Goal: Task Accomplishment & Management: Use online tool/utility

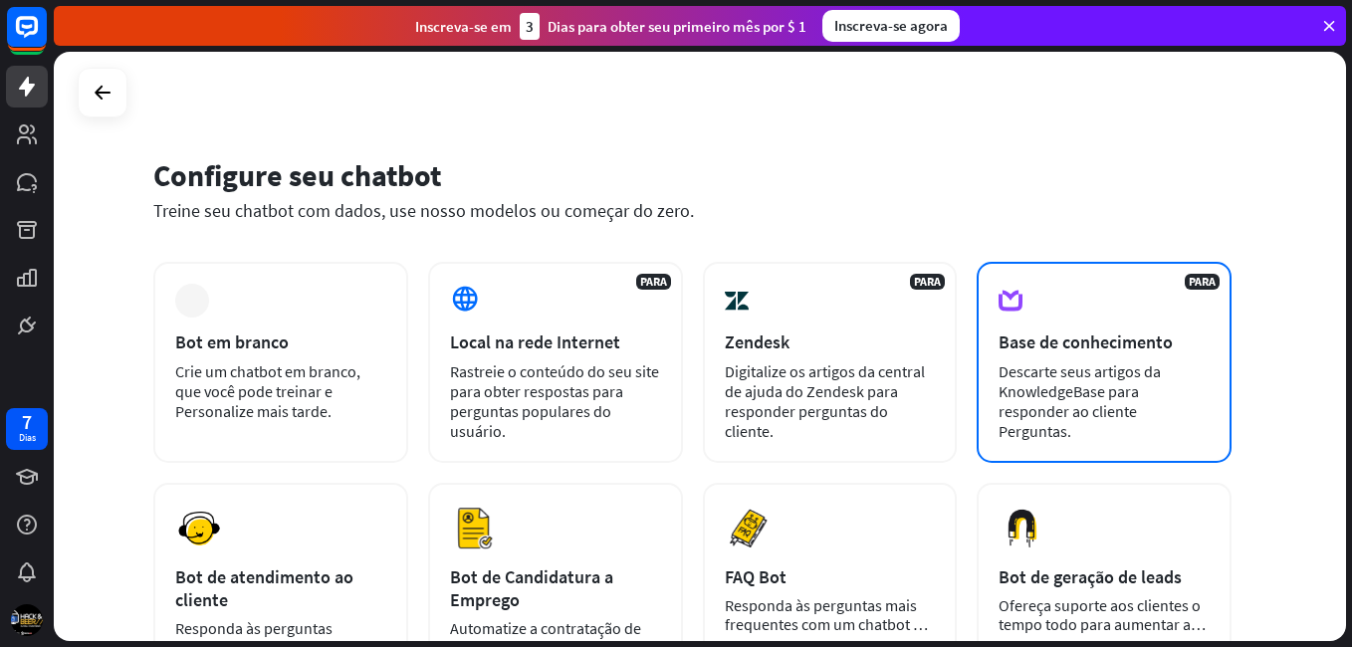
click at [1079, 368] on div "Descarte seus artigos da KnowledgeBase para responder ao cliente Perguntas." at bounding box center [1104, 402] width 211 height 80
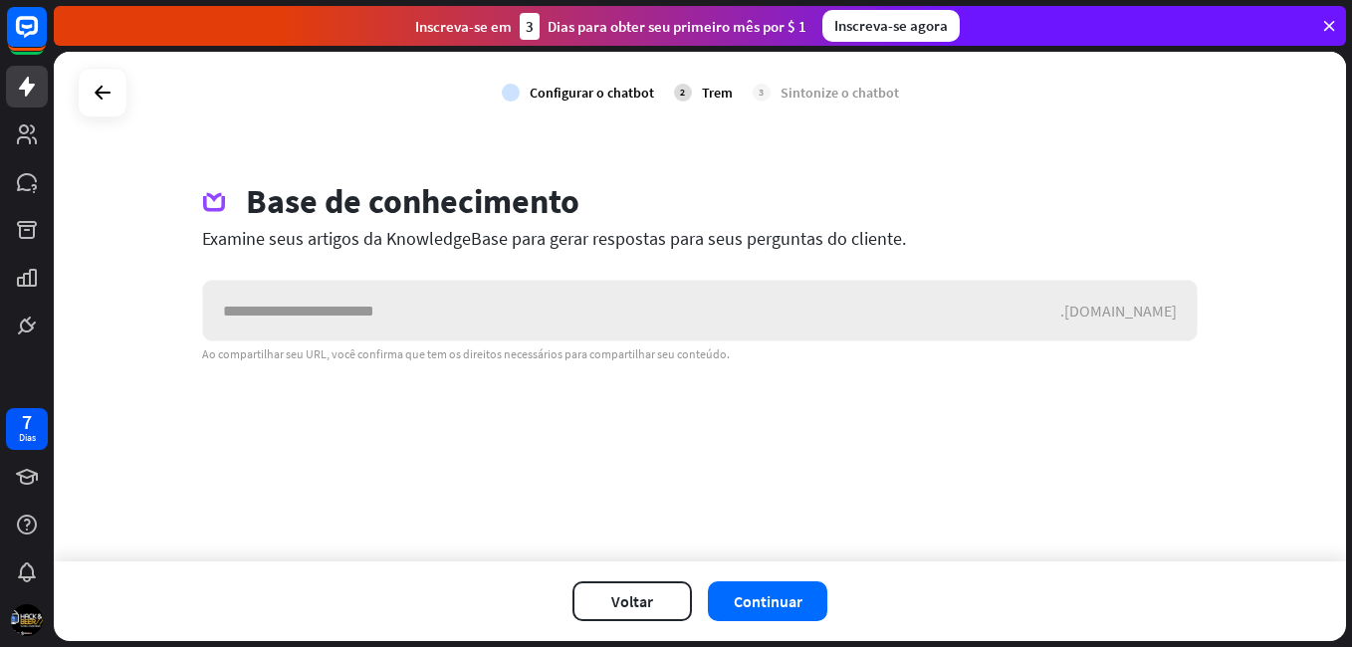
click at [512, 319] on input "text" at bounding box center [631, 311] width 857 height 60
type input "**********"
click at [782, 590] on button "Continuar" at bounding box center [768, 602] width 120 height 40
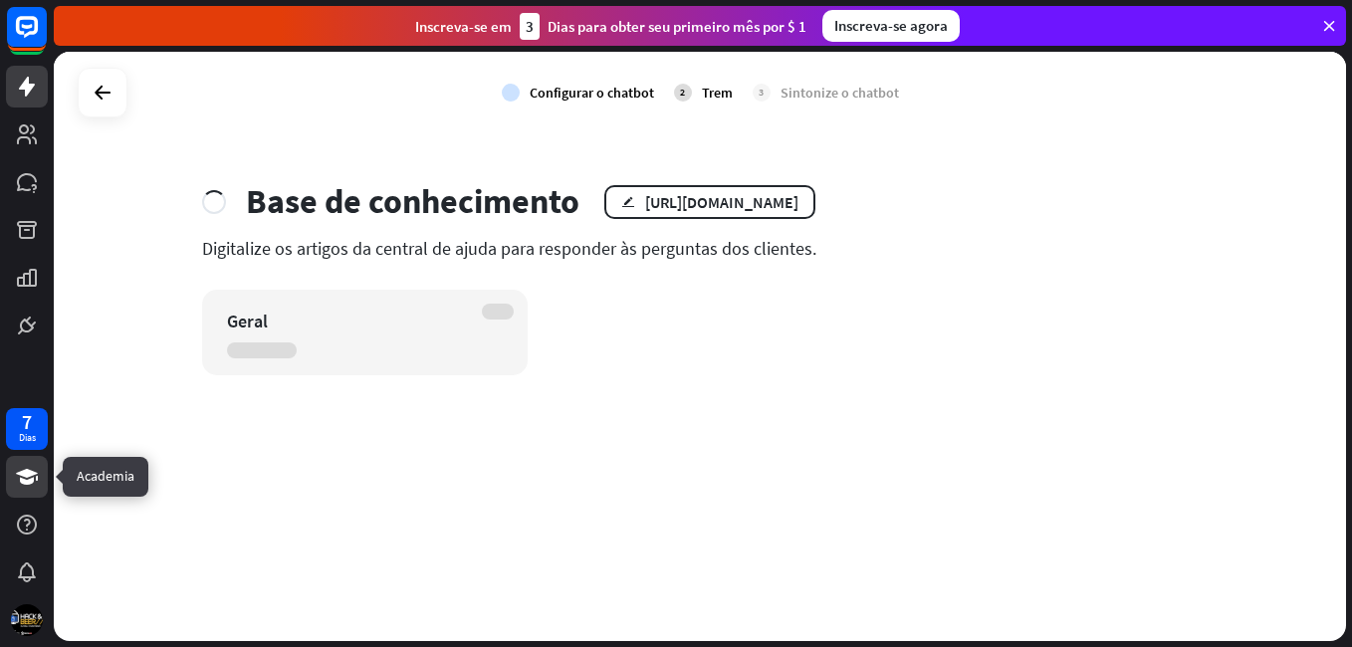
click at [32, 495] on link at bounding box center [27, 477] width 42 height 42
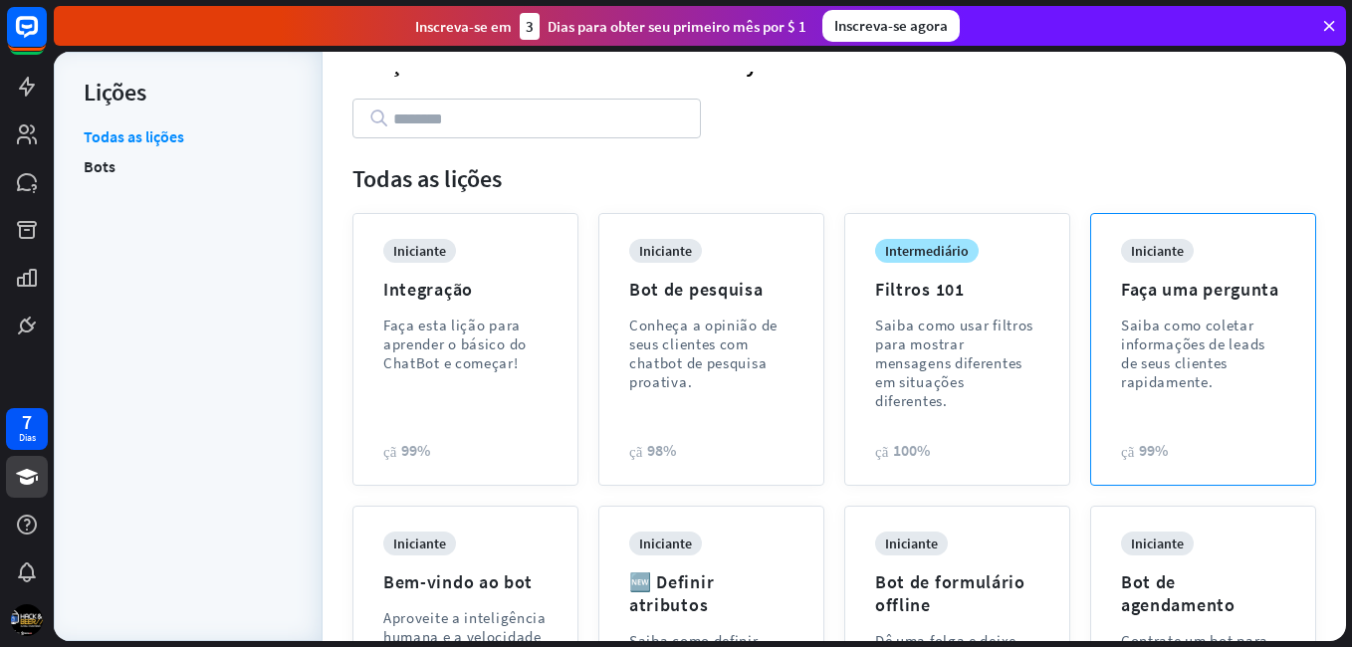
scroll to position [94, 0]
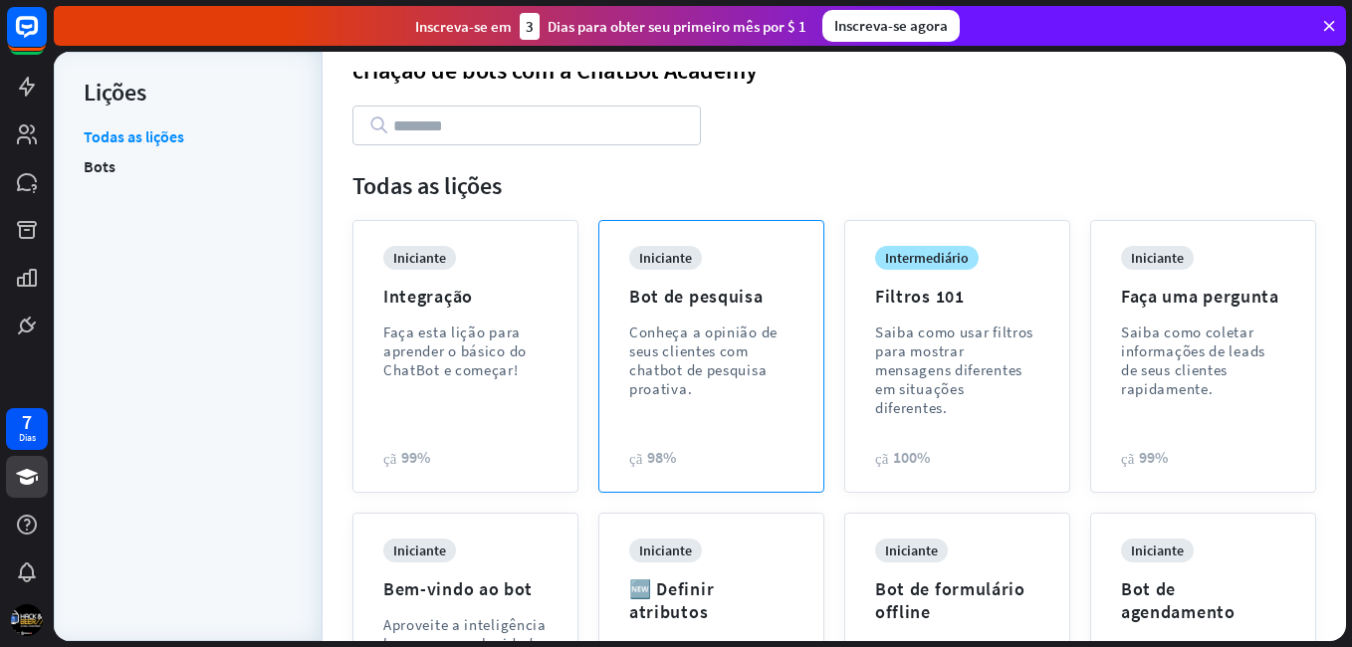
click at [699, 398] on div "iniciante Bot de pesquisa Conheça a opinião de seus clientes com chatbot de pes…" at bounding box center [711, 337] width 164 height 182
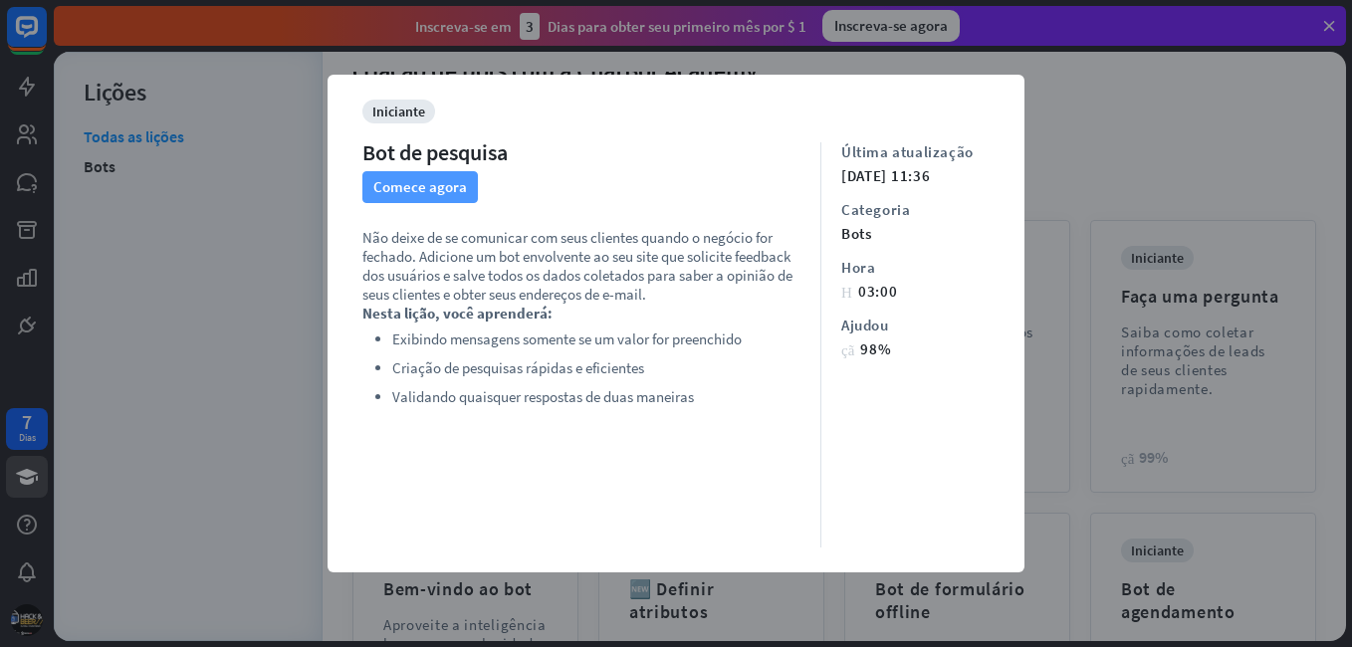
click at [402, 185] on font "Comece agora" at bounding box center [420, 187] width 94 height 28
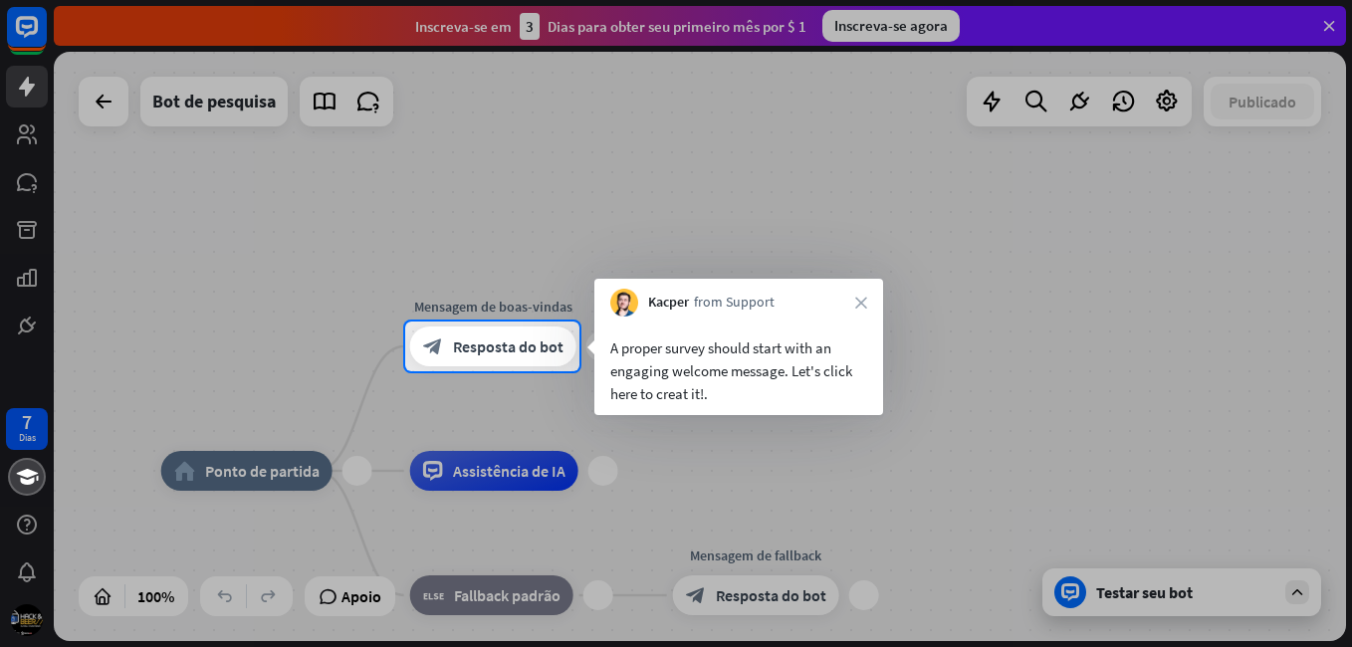
click at [707, 394] on div "A proper survey should start with an engaging welcome message. Let's click here…" at bounding box center [739, 371] width 257 height 69
click at [716, 392] on div "A proper survey should start with an engaging welcome message. Let's click here…" at bounding box center [739, 371] width 257 height 69
click at [529, 339] on span "Resposta do bot" at bounding box center [508, 347] width 111 height 20
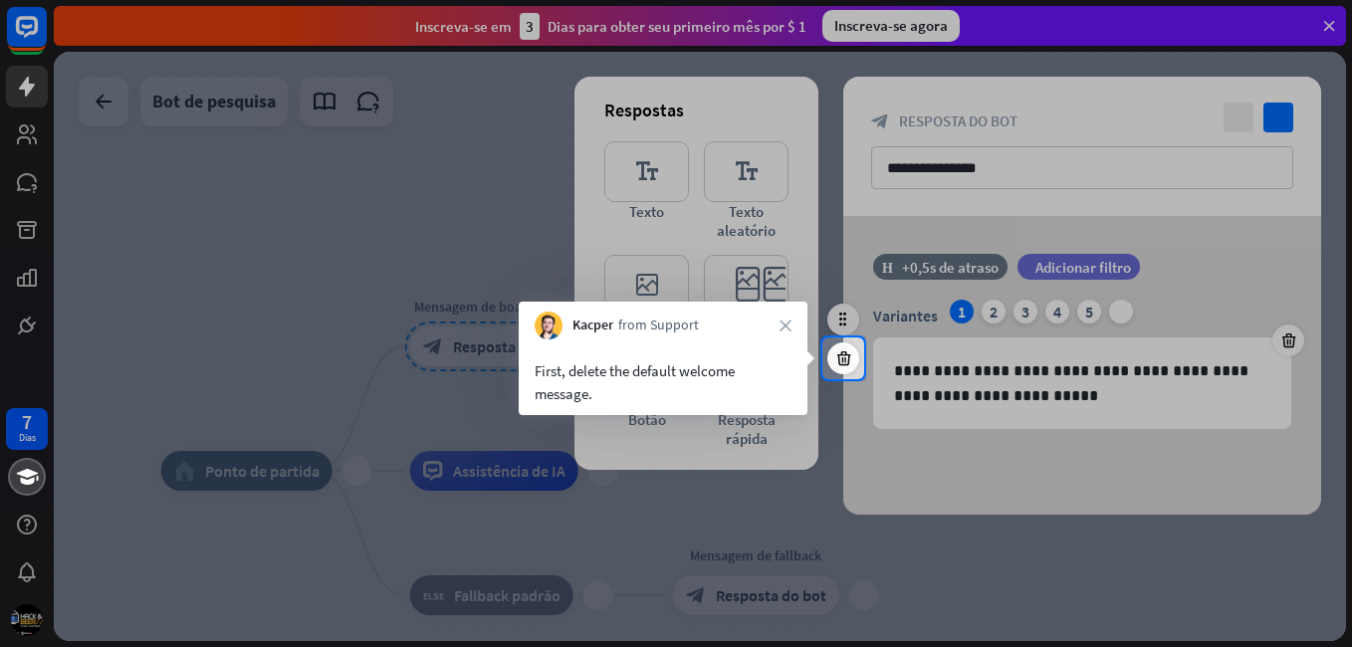
click at [730, 167] on div at bounding box center [676, 169] width 1352 height 338
click at [780, 324] on icon "close" at bounding box center [786, 326] width 12 height 12
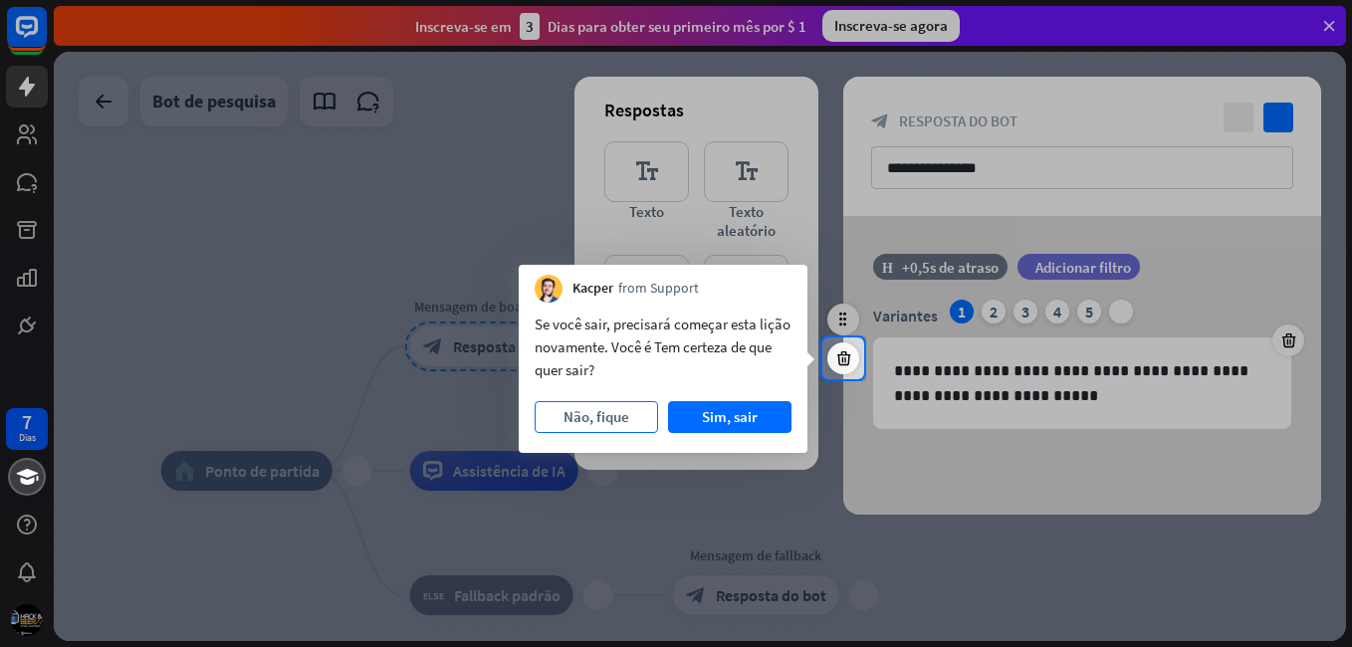
click at [631, 416] on button "Não, fique" at bounding box center [596, 417] width 123 height 32
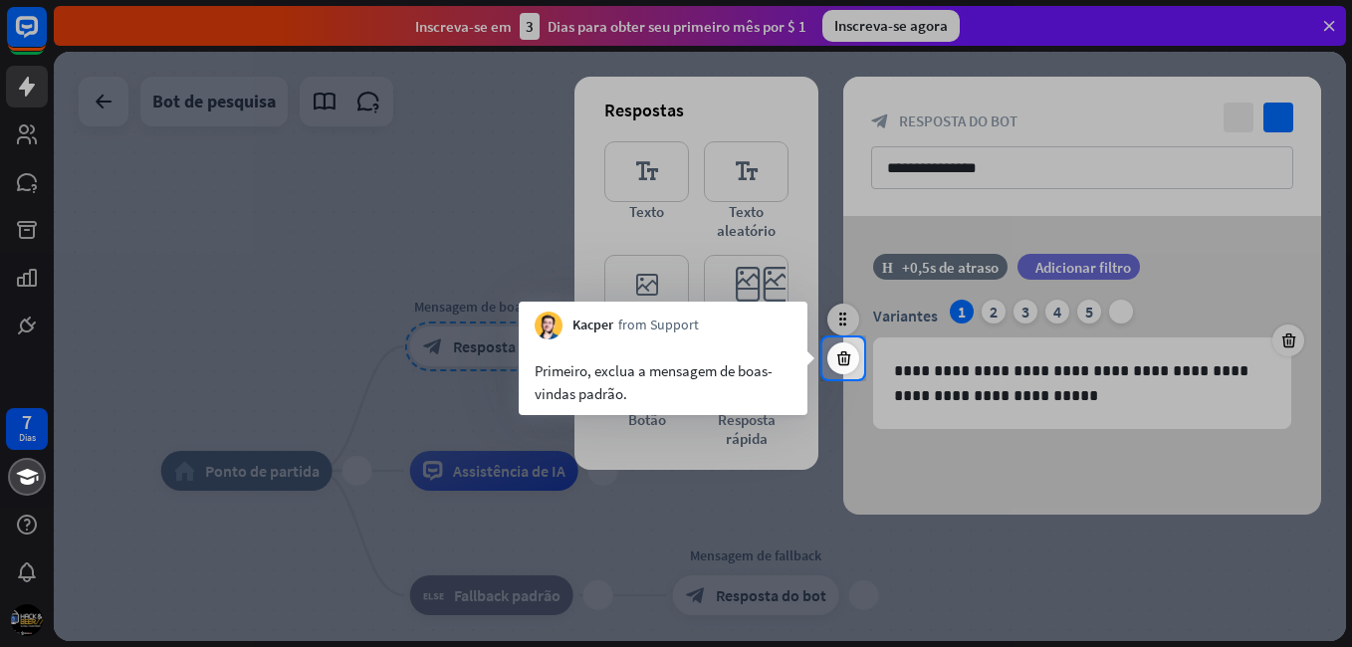
click at [675, 342] on div "Primeiro, exclua a mensagem de boas-vindas padrão." at bounding box center [663, 378] width 289 height 76
click at [844, 360] on icon at bounding box center [844, 359] width 19 height 18
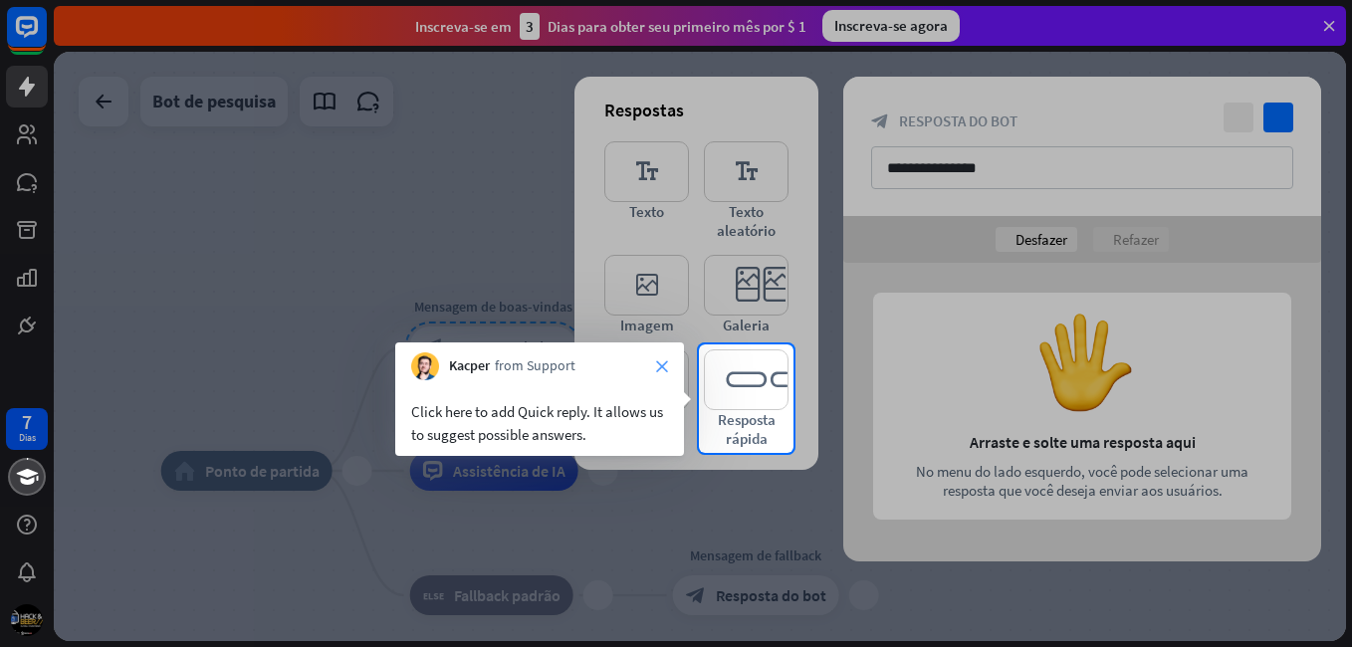
click at [667, 368] on icon "close" at bounding box center [662, 367] width 12 height 12
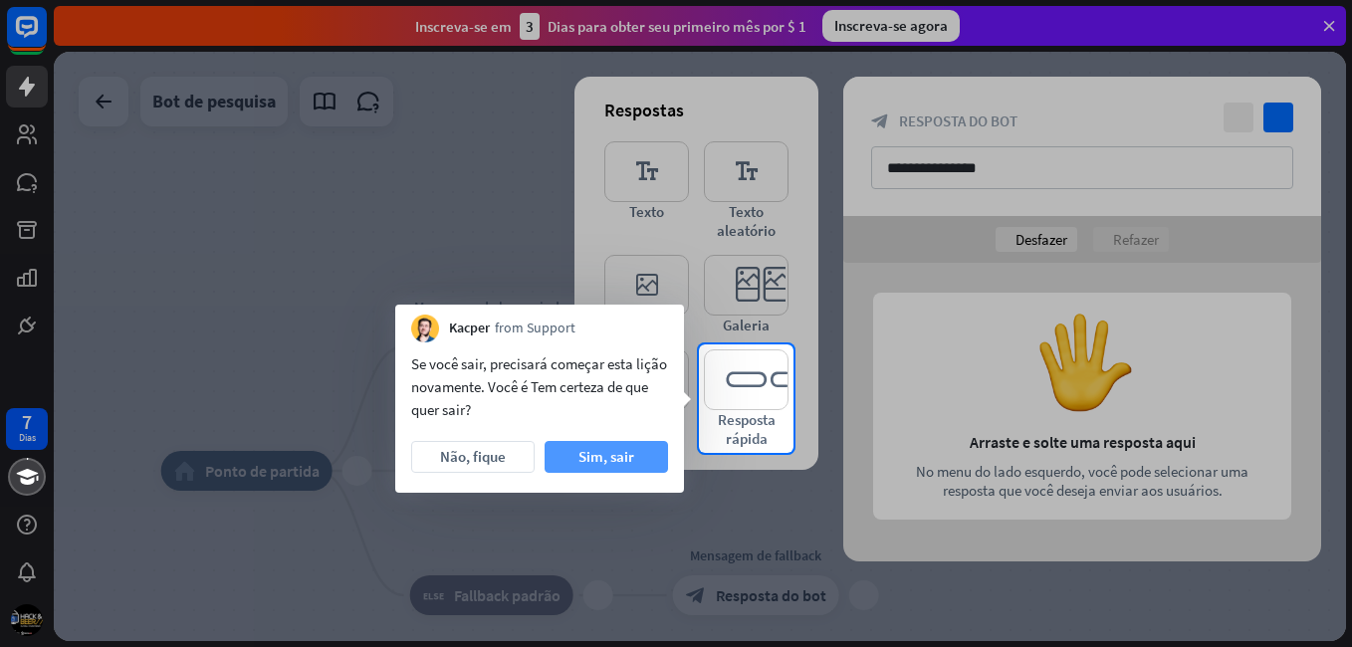
click at [624, 452] on font "Sim, sair" at bounding box center [607, 457] width 56 height 28
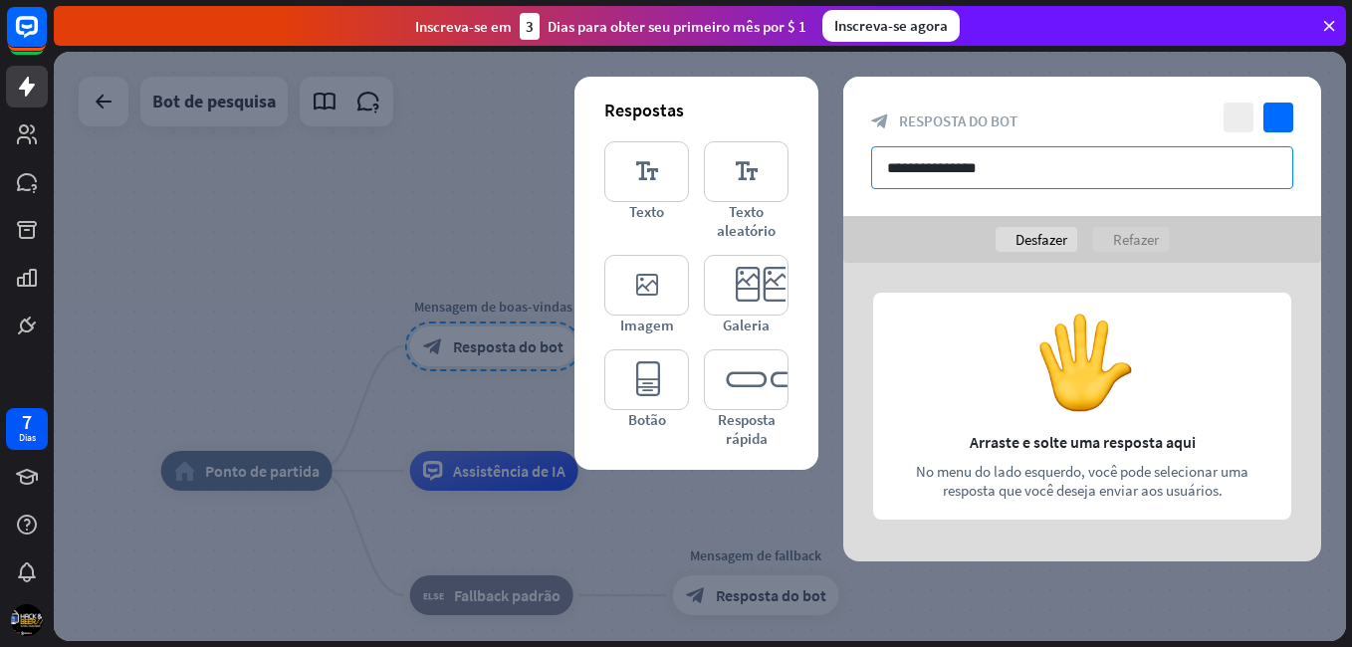
click at [909, 173] on input "**********" at bounding box center [1082, 167] width 422 height 43
type input "*"
drag, startPoint x: 914, startPoint y: 164, endPoint x: 1027, endPoint y: 395, distance: 257.0
click at [1027, 395] on div "**********" at bounding box center [1083, 319] width 478 height 485
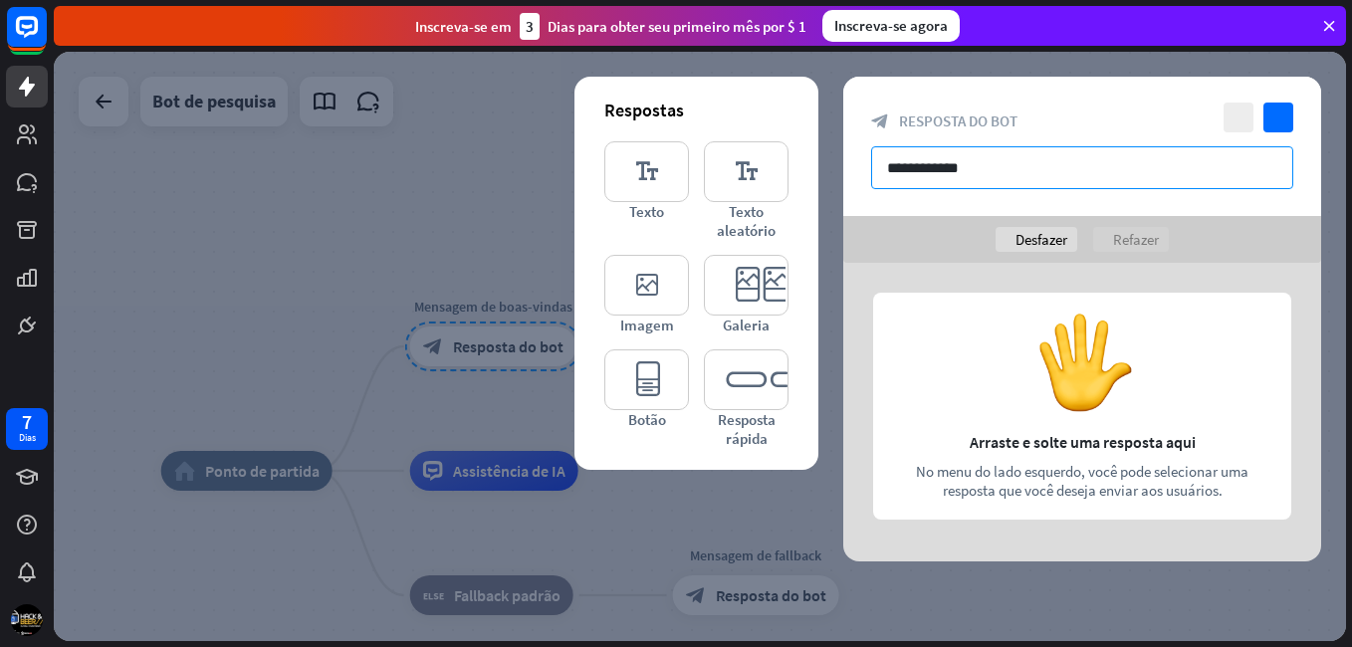
type input "**********"
drag, startPoint x: 1066, startPoint y: 346, endPoint x: 1098, endPoint y: 467, distance: 125.6
click at [1101, 470] on div at bounding box center [1083, 412] width 478 height 299
drag, startPoint x: 1056, startPoint y: 514, endPoint x: 1071, endPoint y: 392, distance: 122.4
click at [1071, 393] on div at bounding box center [1083, 412] width 478 height 299
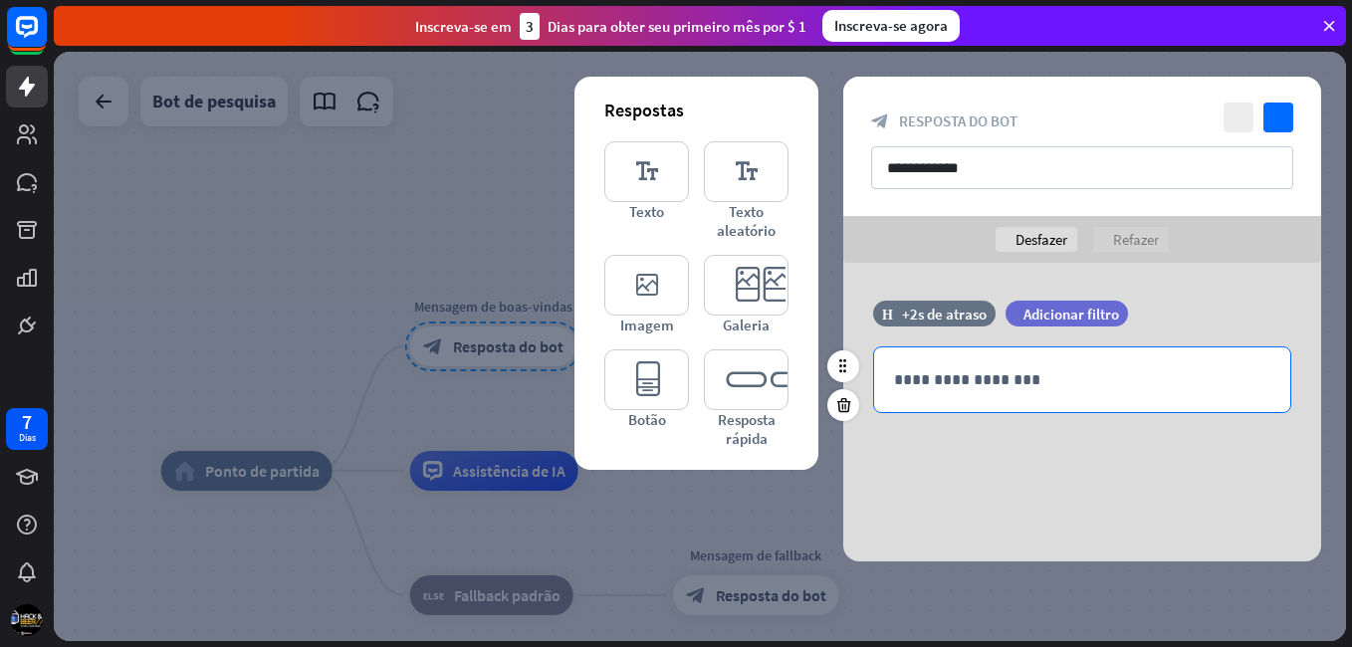
click at [1066, 382] on p "**********" at bounding box center [1082, 379] width 376 height 25
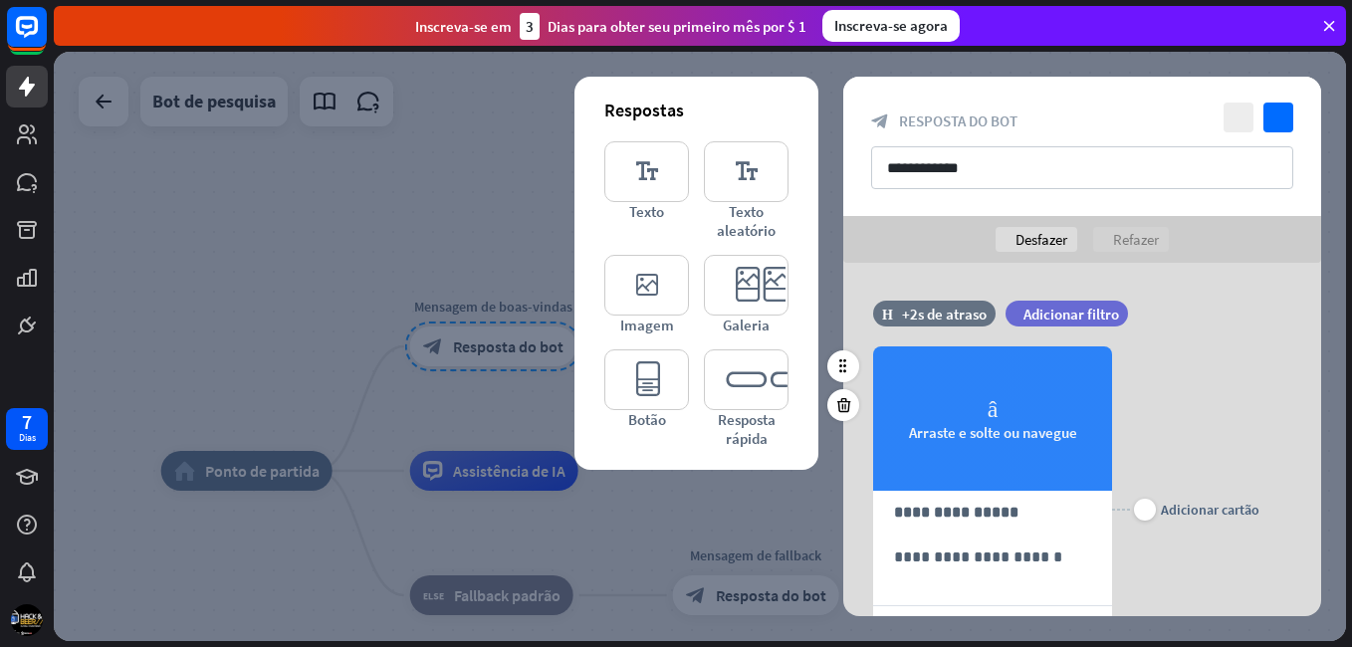
click at [991, 434] on font "Arraste e solte ou navegue" at bounding box center [993, 432] width 168 height 19
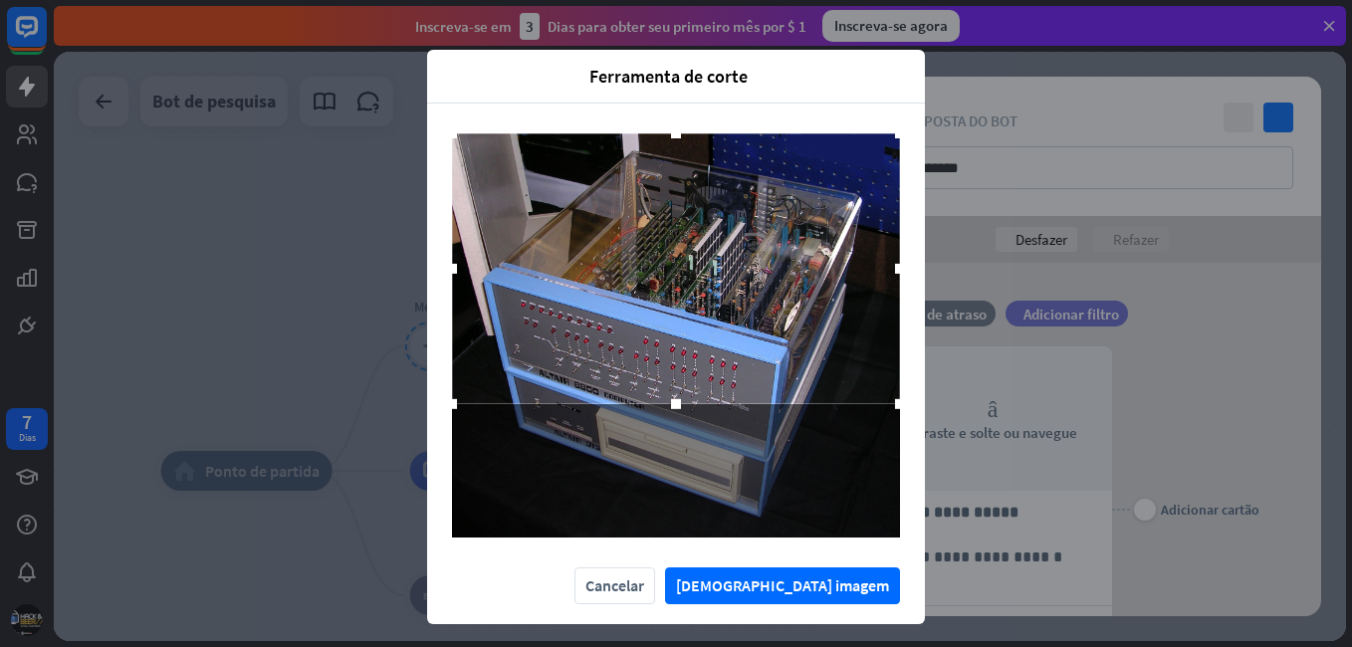
drag, startPoint x: 778, startPoint y: 422, endPoint x: 792, endPoint y: 348, distance: 76.0
click at [792, 348] on div at bounding box center [676, 268] width 448 height 271
click at [840, 588] on button "[DEMOGRAPHIC_DATA] imagem" at bounding box center [782, 586] width 235 height 37
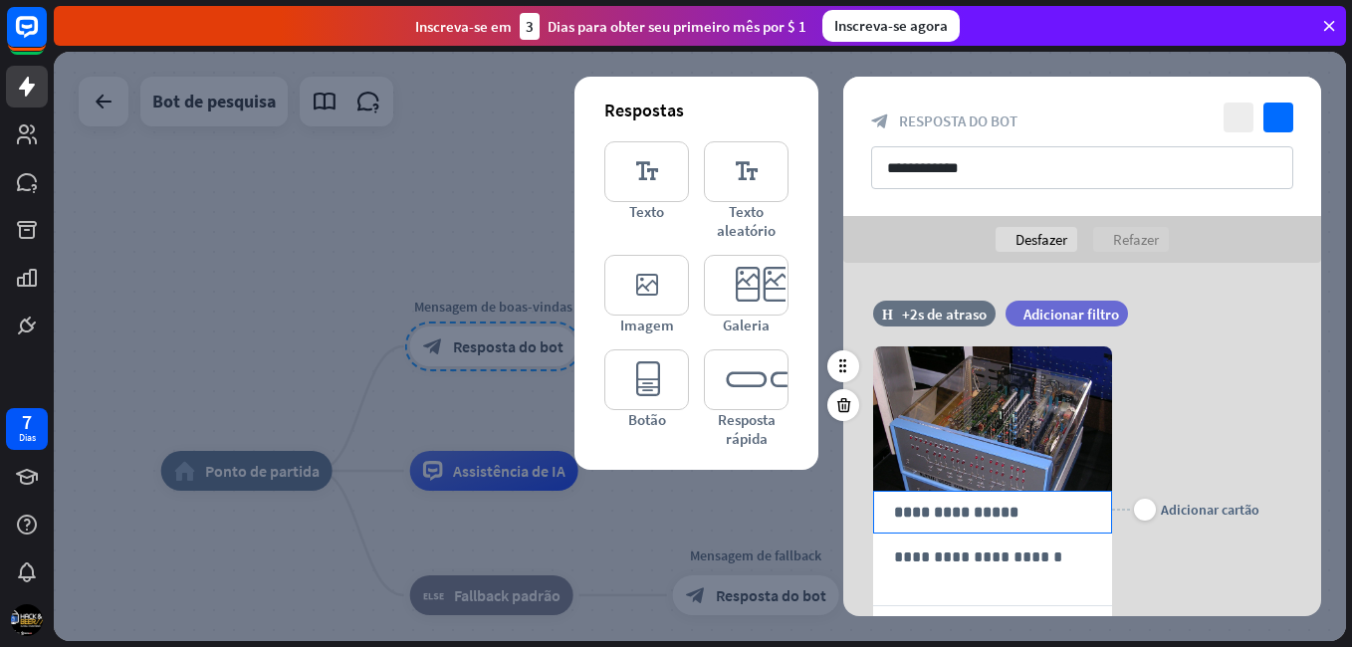
click at [1031, 515] on p "**********" at bounding box center [992, 512] width 197 height 25
click at [1037, 535] on icon at bounding box center [1045, 536] width 20 height 20
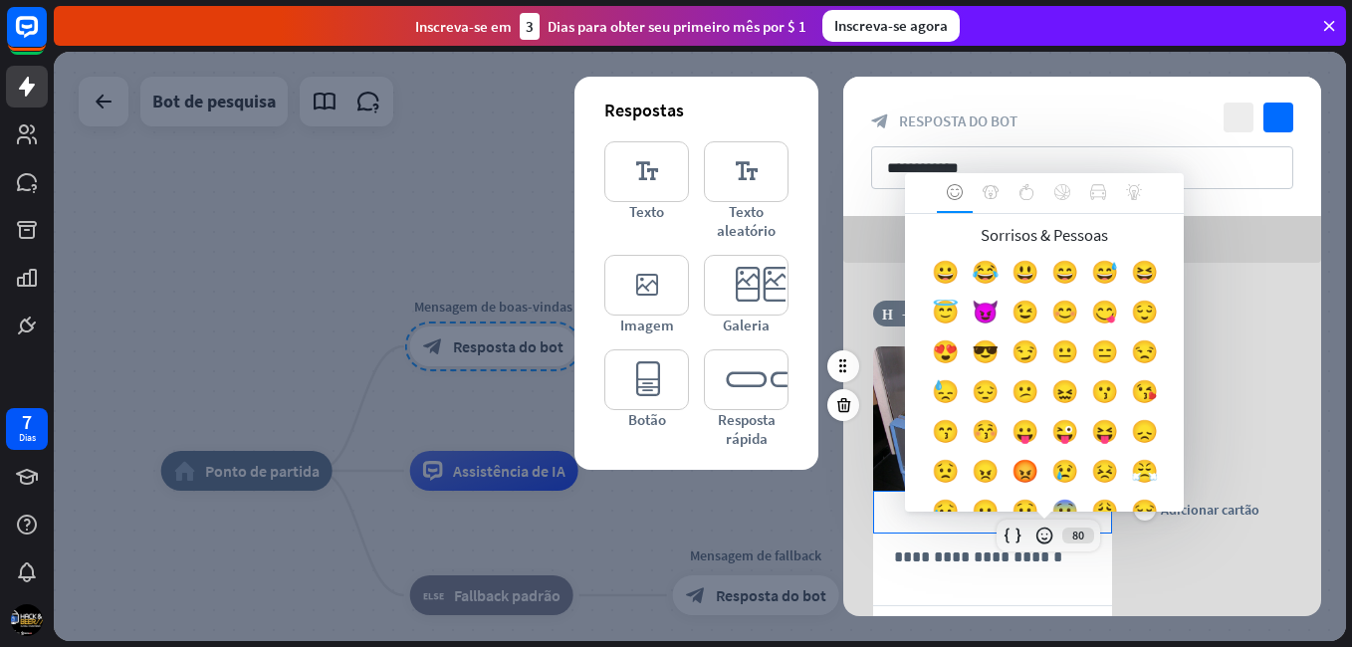
click at [1031, 513] on p "**********" at bounding box center [992, 512] width 197 height 25
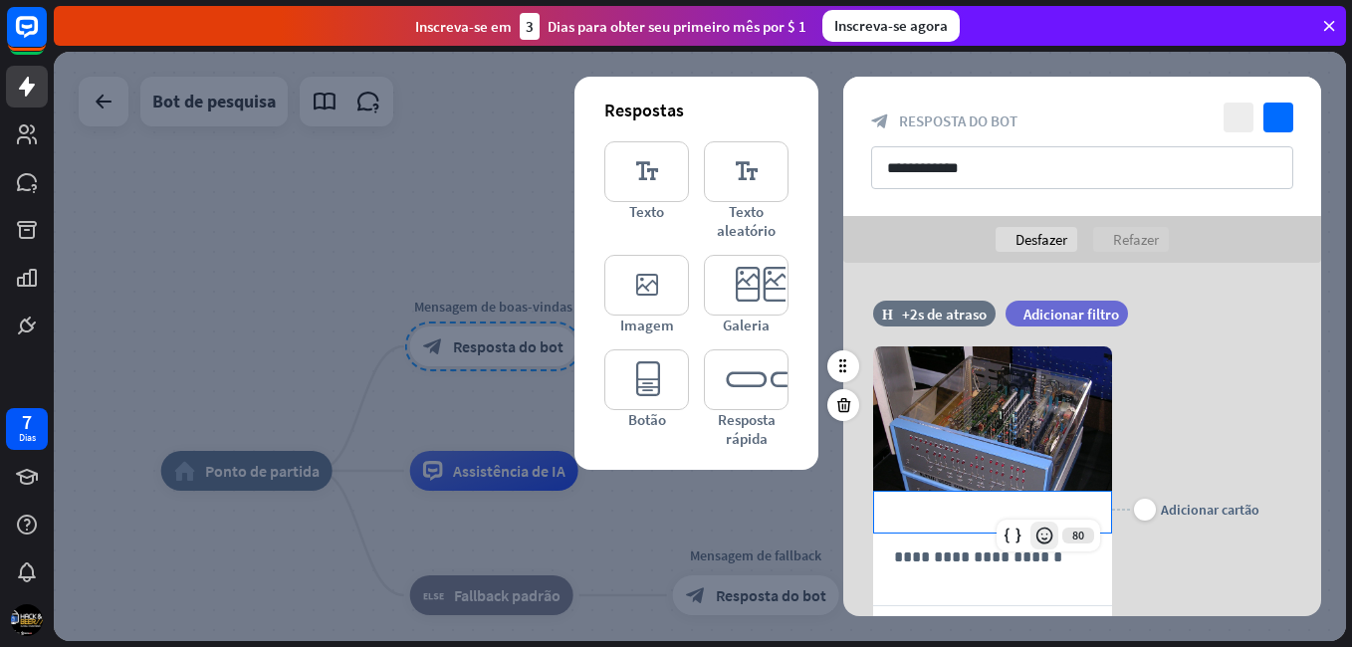
click at [1037, 530] on icon at bounding box center [1045, 536] width 20 height 20
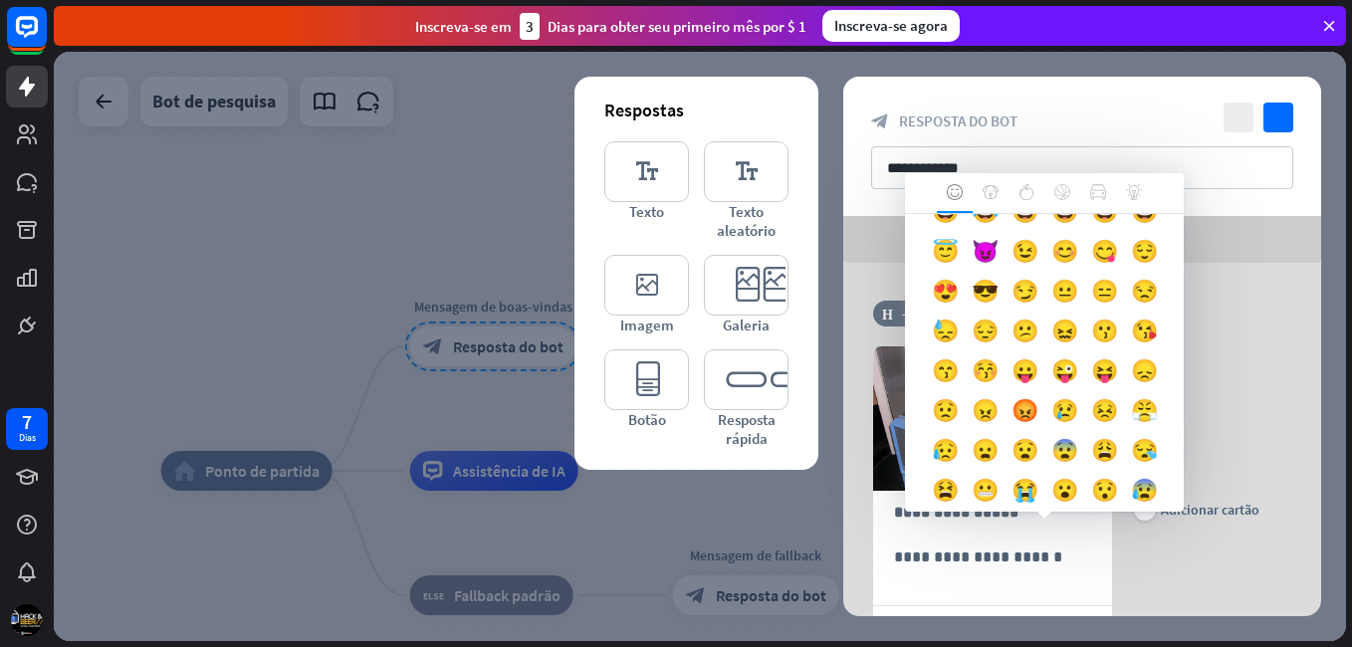
scroll to position [80, 0]
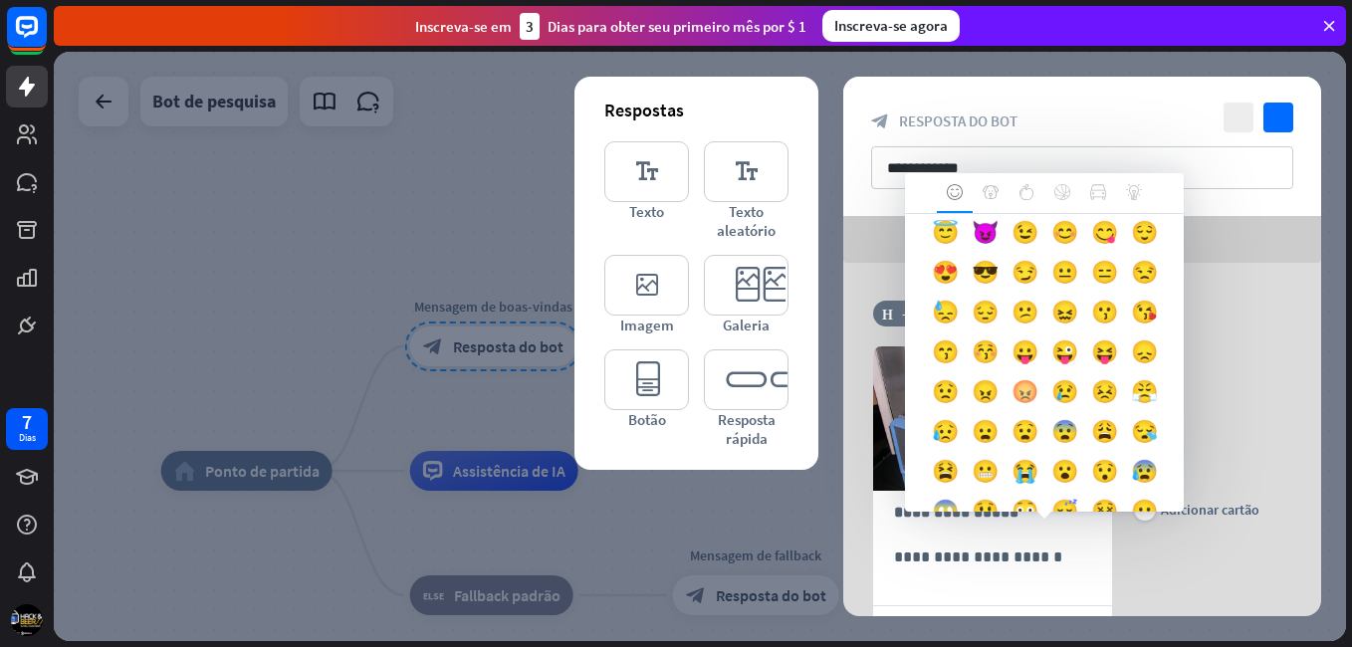
click at [1036, 416] on div "😡" at bounding box center [1025, 396] width 40 height 40
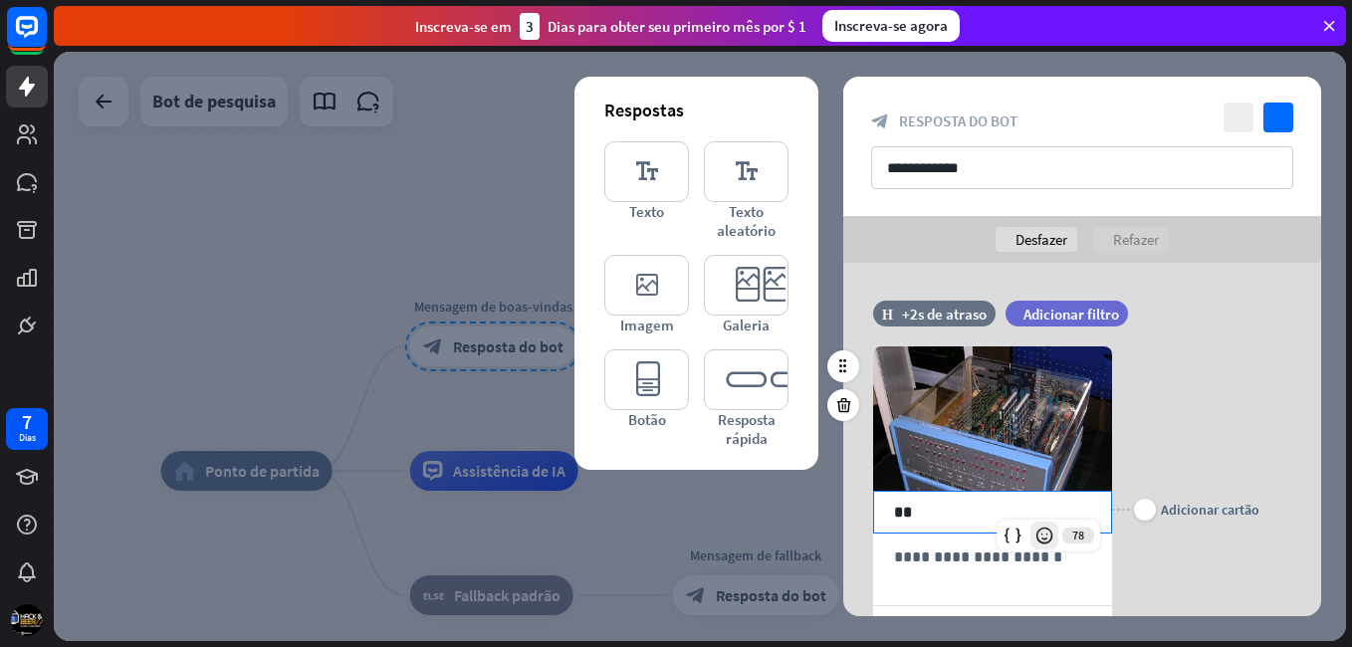
click at [1047, 536] on icon at bounding box center [1045, 536] width 20 height 20
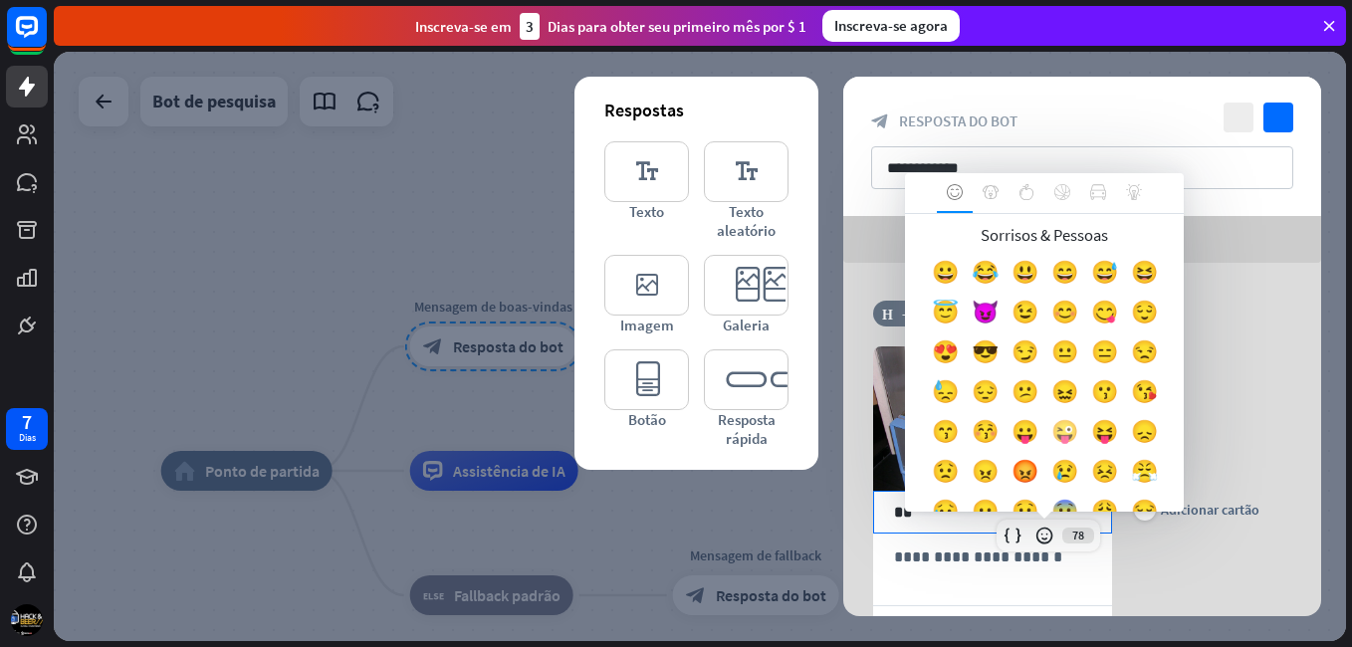
click at [1045, 456] on div "😜" at bounding box center [1065, 436] width 40 height 40
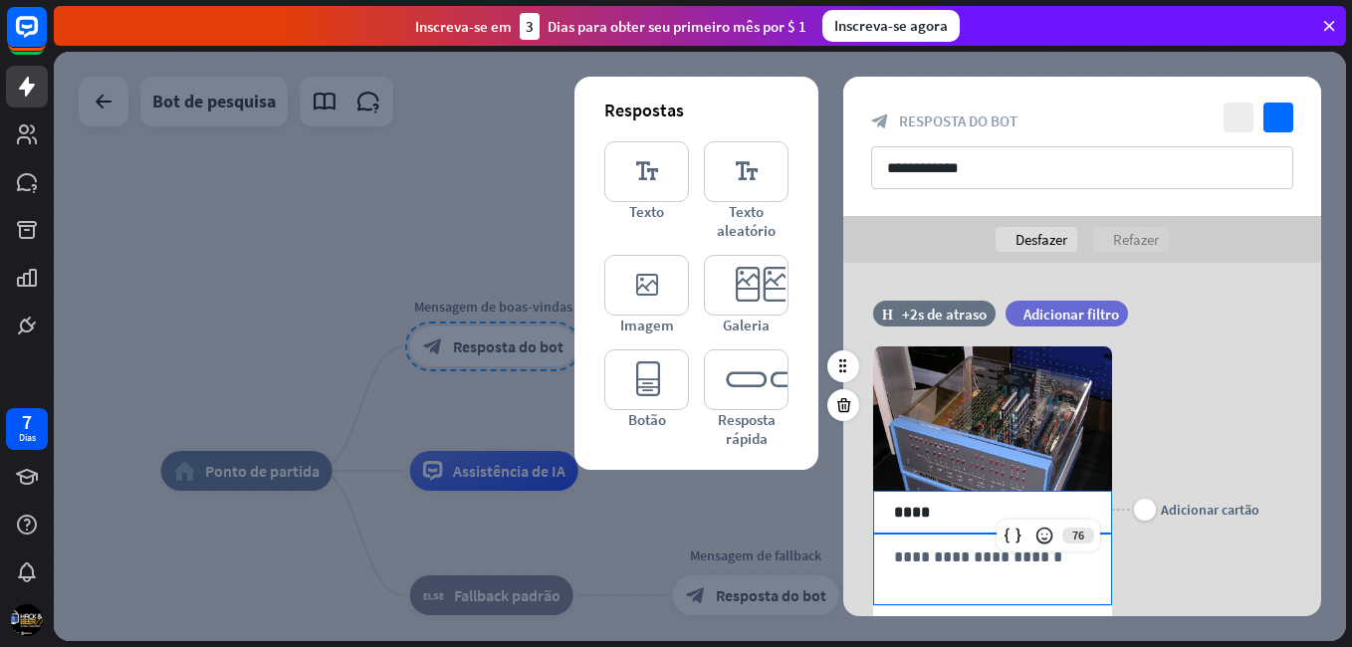
click at [979, 563] on p "**********" at bounding box center [992, 557] width 197 height 25
click at [947, 501] on p "****" at bounding box center [992, 512] width 197 height 25
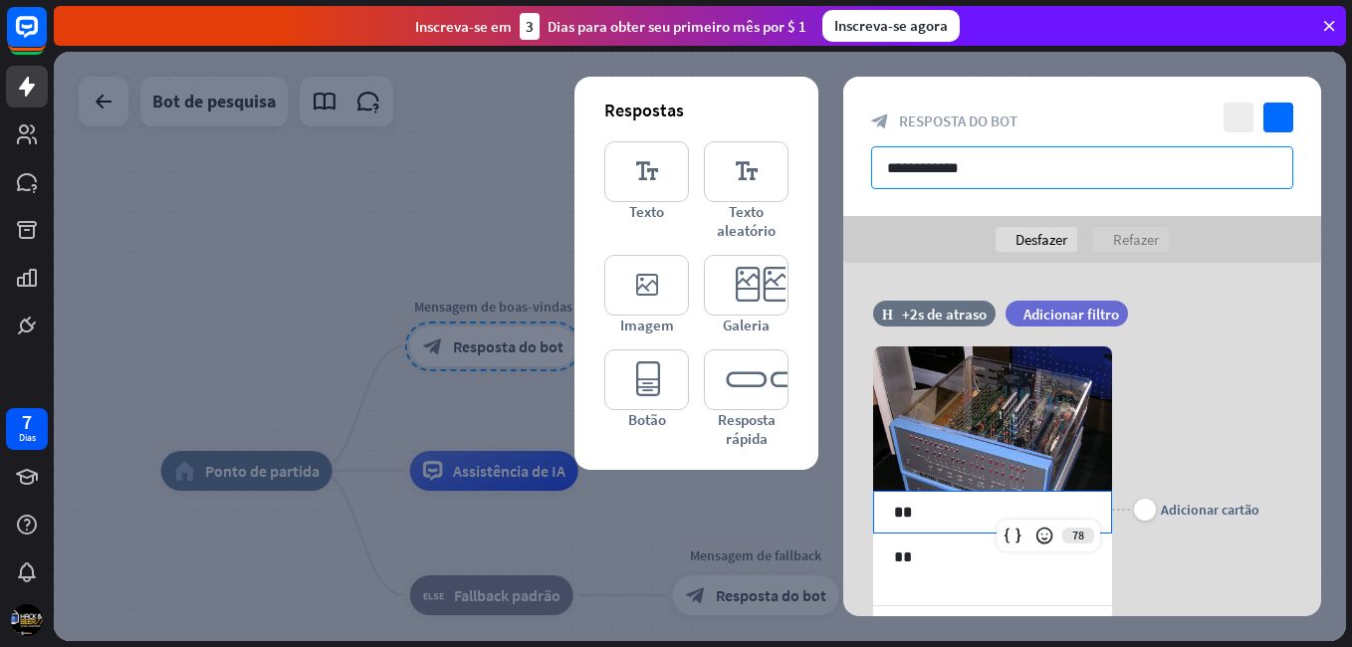
click at [987, 172] on input "**********" at bounding box center [1082, 167] width 422 height 43
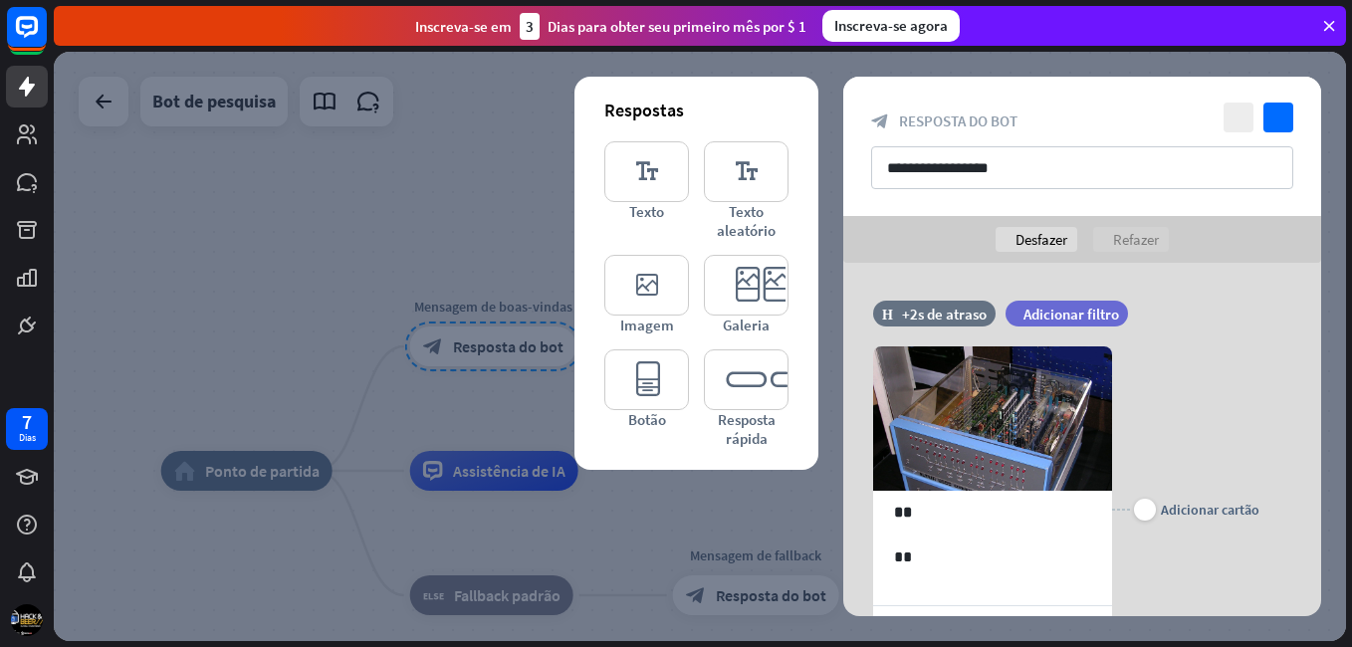
click at [1028, 257] on div "desfazer Desfazer refazer Refazer" at bounding box center [1083, 239] width 478 height 47
click at [1027, 248] on font "Desfazer" at bounding box center [1042, 239] width 52 height 19
click at [1027, 245] on font "Desfazer" at bounding box center [1042, 239] width 52 height 19
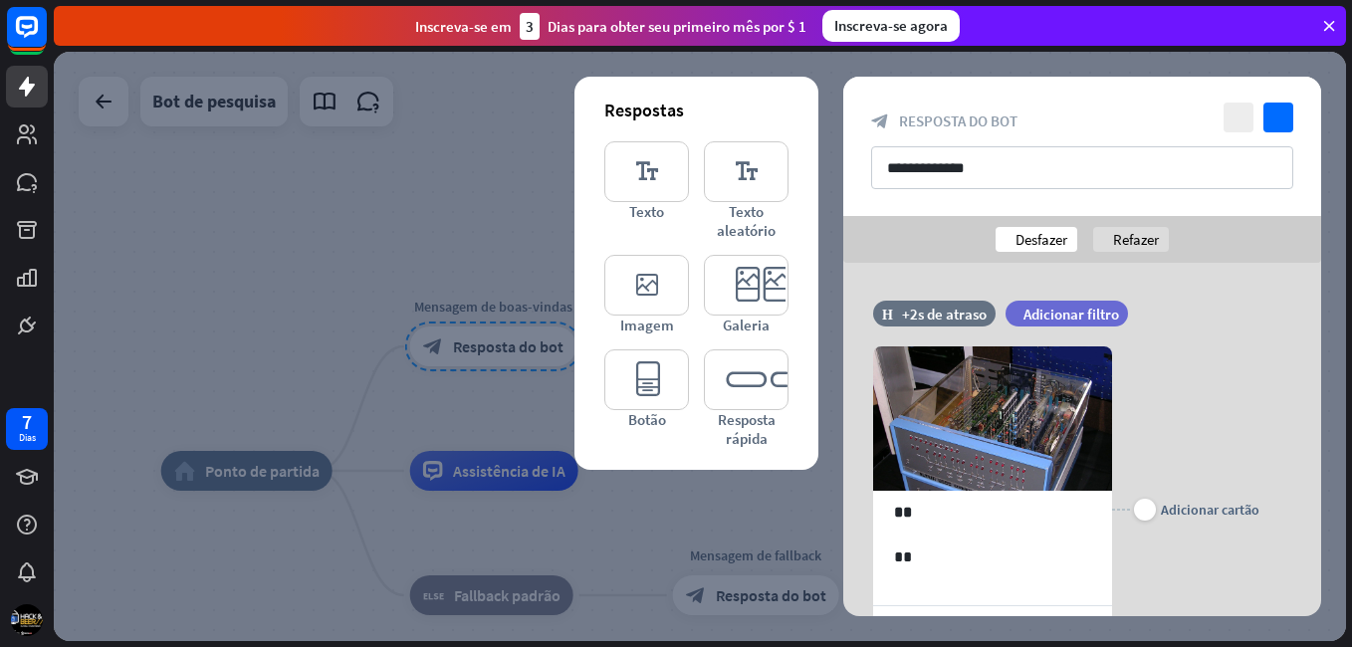
click at [1033, 242] on font "Desfazer" at bounding box center [1042, 239] width 52 height 19
type input "**********"
click at [1033, 242] on font "Desfazer" at bounding box center [1042, 239] width 52 height 19
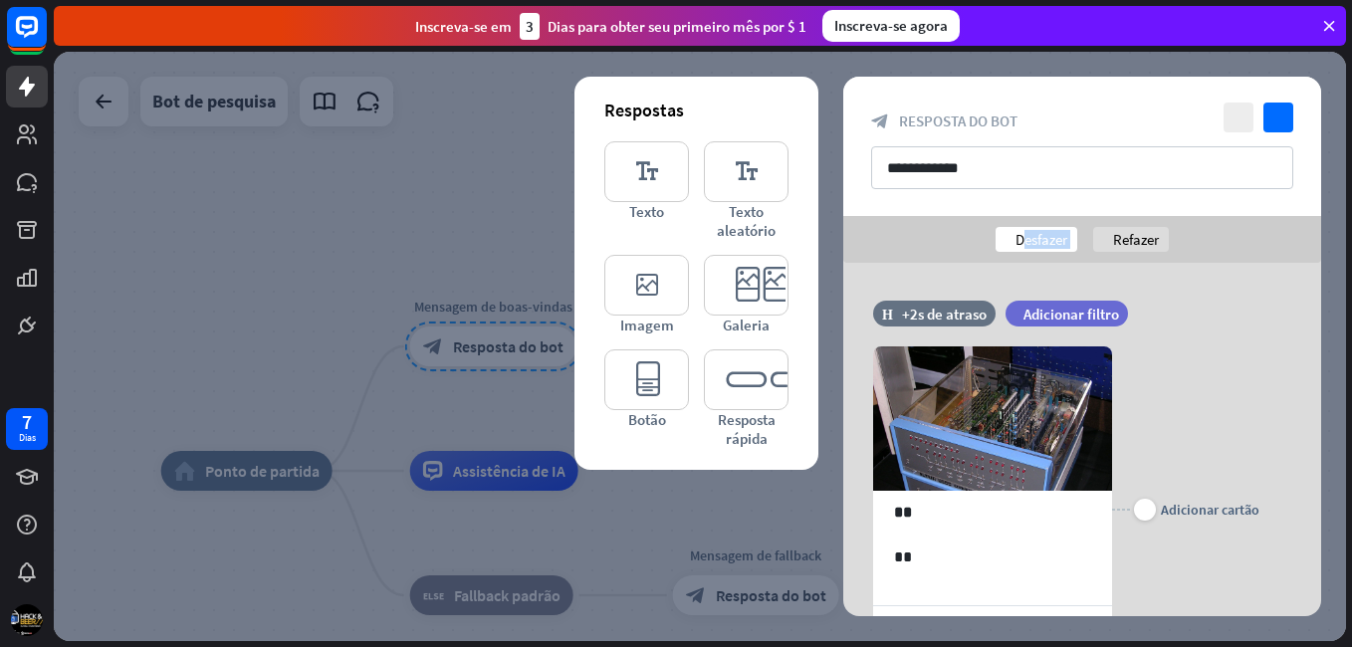
click at [1033, 242] on font "Desfazer" at bounding box center [1042, 239] width 52 height 19
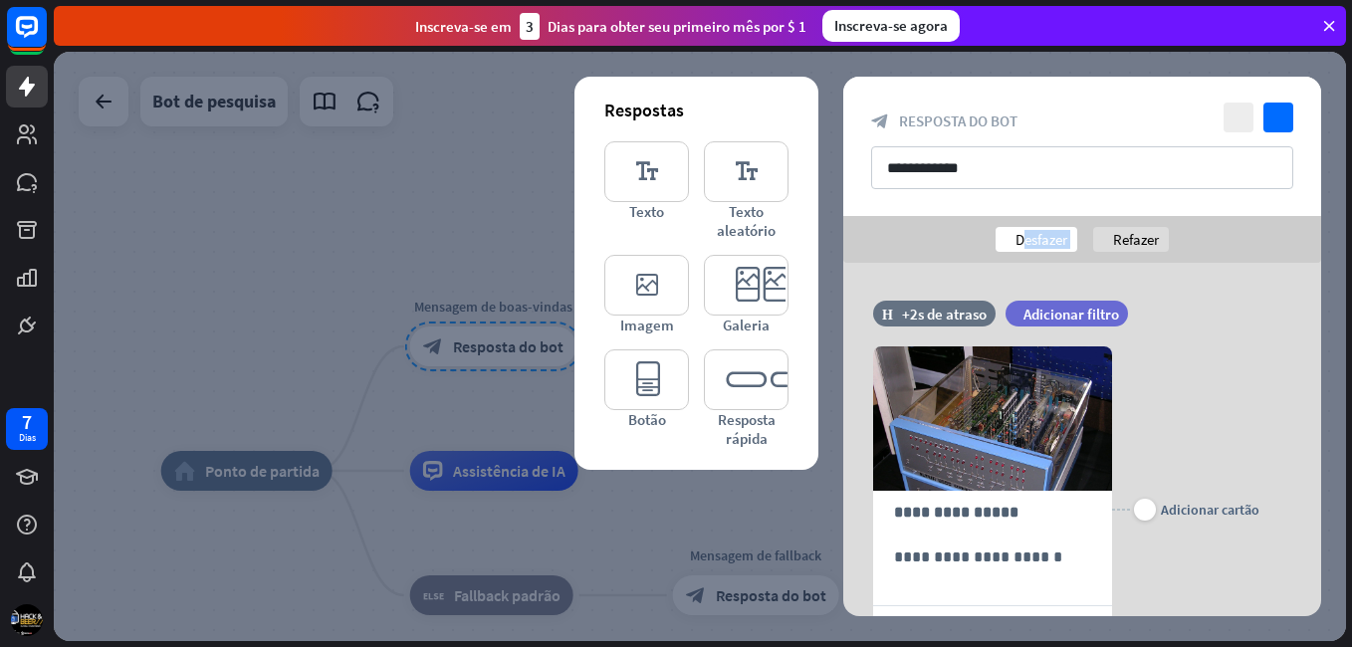
click at [1033, 242] on font "Desfazer" at bounding box center [1042, 239] width 52 height 19
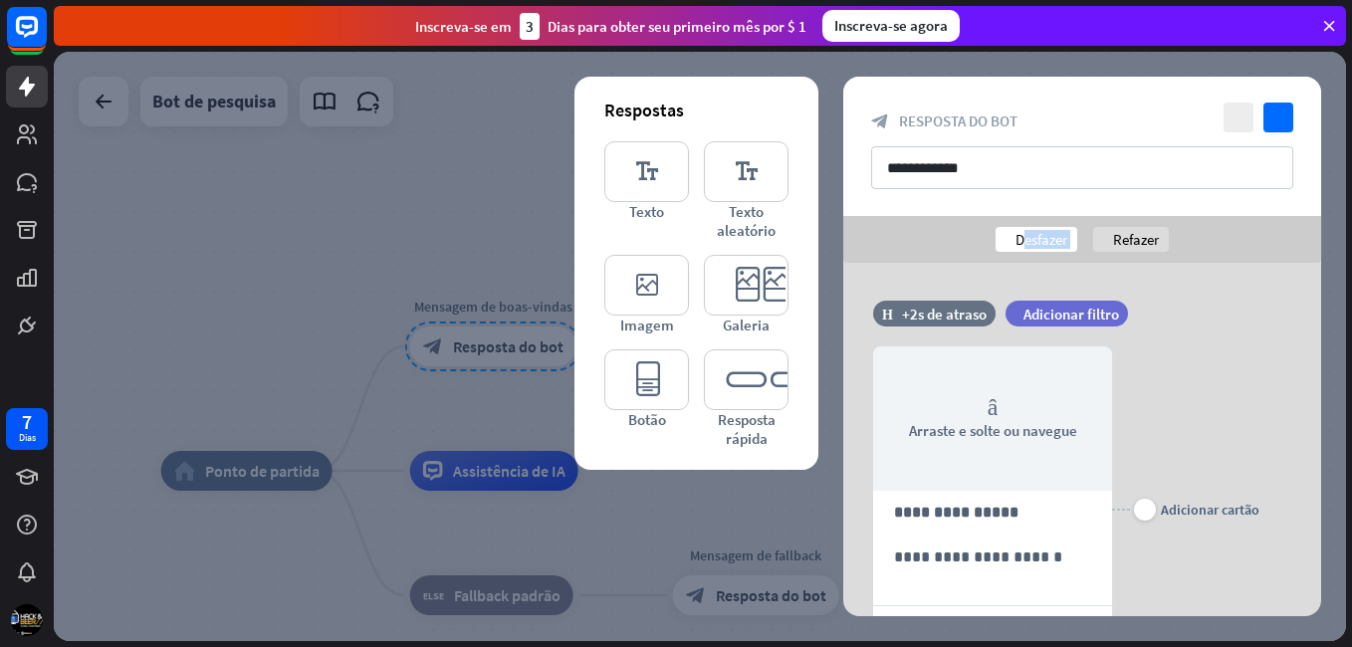
click at [1033, 242] on font "Desfazer" at bounding box center [1042, 239] width 52 height 19
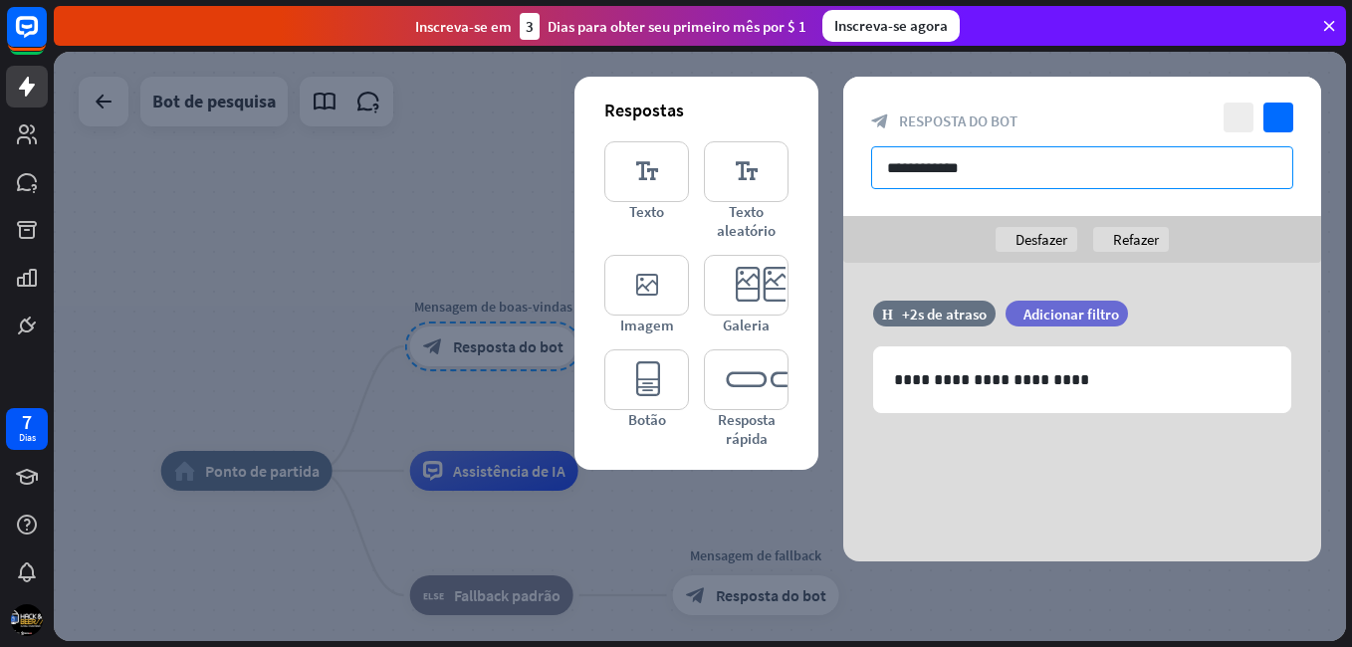
drag, startPoint x: 1033, startPoint y: 242, endPoint x: 985, endPoint y: 152, distance: 101.6
click at [985, 152] on input "**********" at bounding box center [1082, 167] width 422 height 43
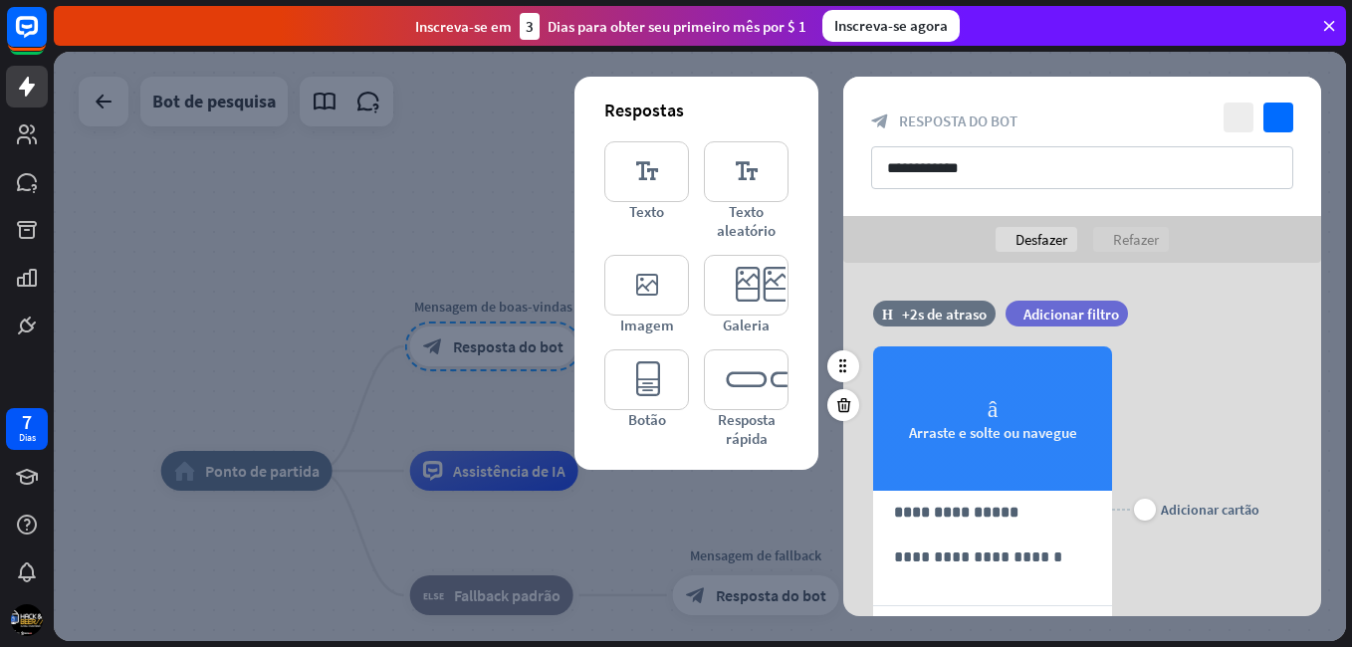
click at [989, 415] on icon "câmera" at bounding box center [993, 407] width 11 height 24
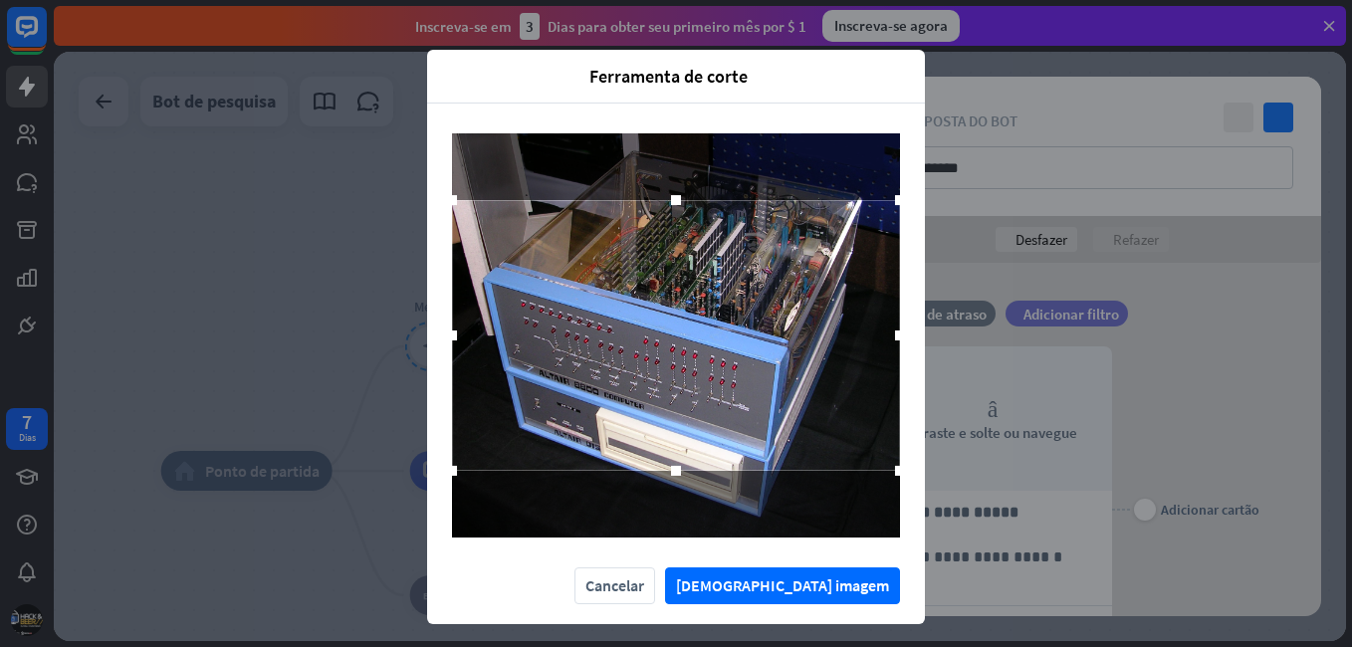
click at [814, 372] on div at bounding box center [676, 335] width 448 height 271
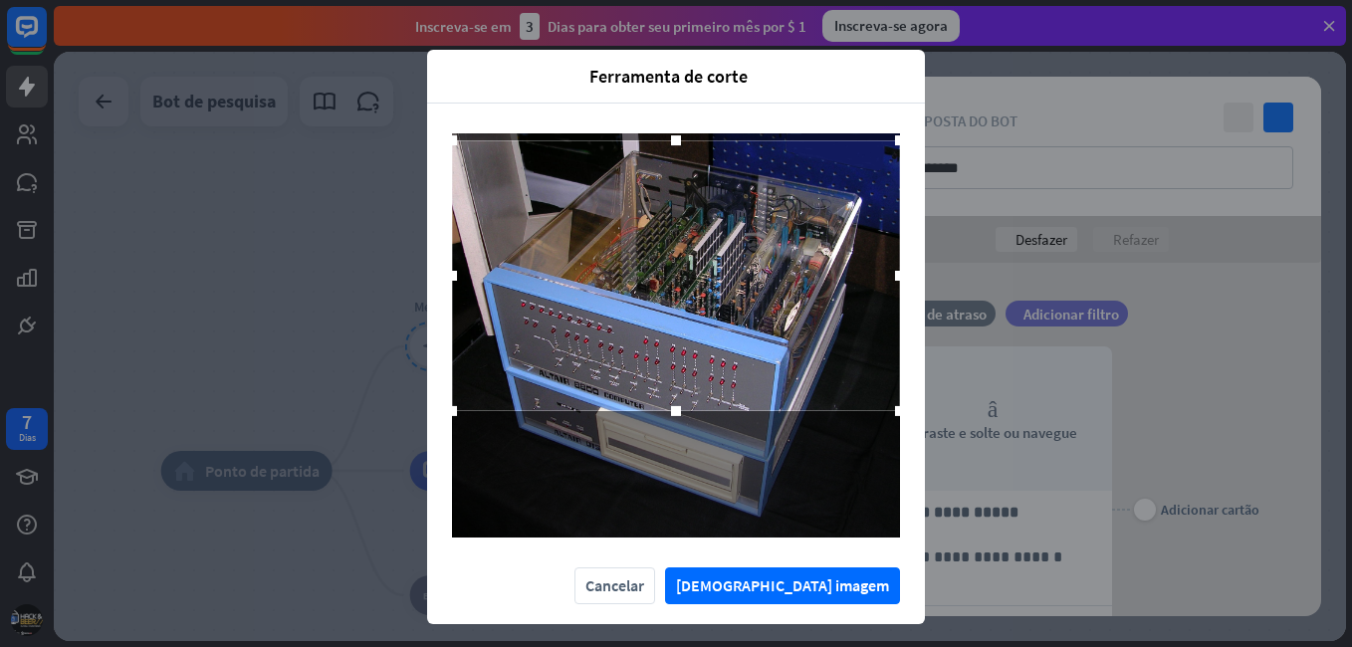
drag, startPoint x: 814, startPoint y: 372, endPoint x: 832, endPoint y: 313, distance: 62.4
click at [832, 313] on div at bounding box center [676, 275] width 448 height 271
click at [830, 575] on button "[DEMOGRAPHIC_DATA] imagem" at bounding box center [782, 586] width 235 height 37
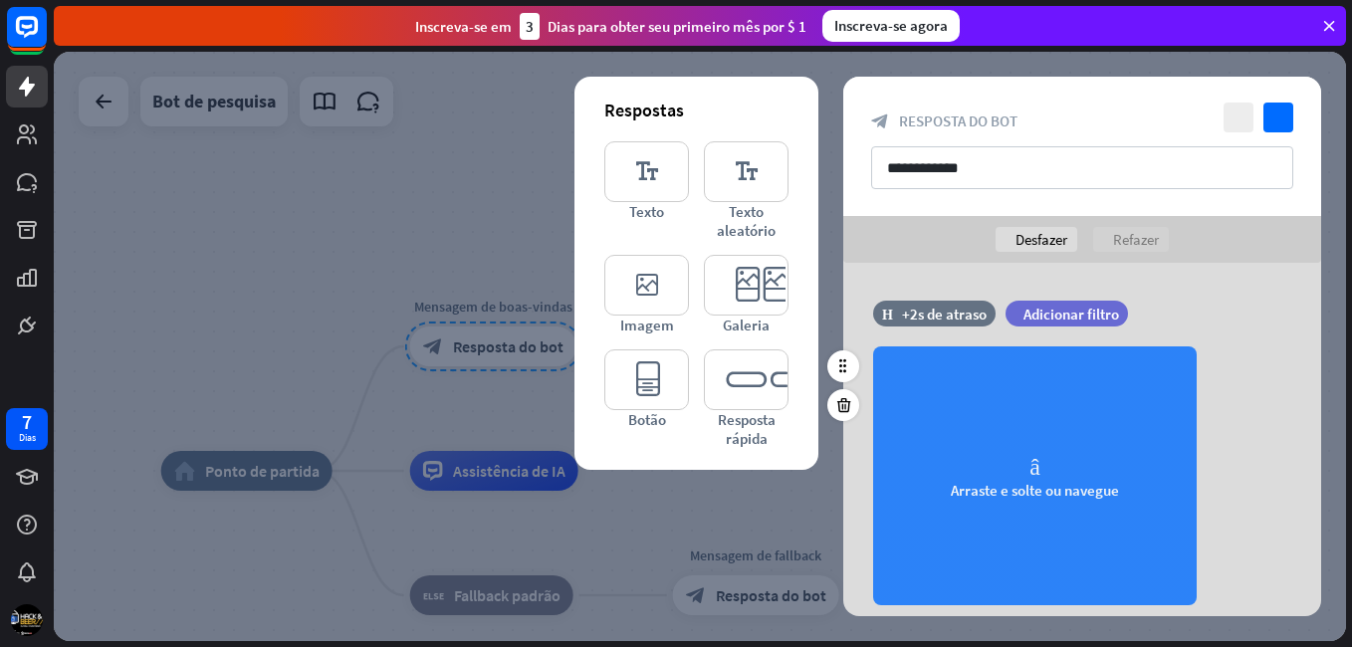
click at [1070, 439] on div "câmera Arraste e solte ou navegue" at bounding box center [1035, 476] width 324 height 259
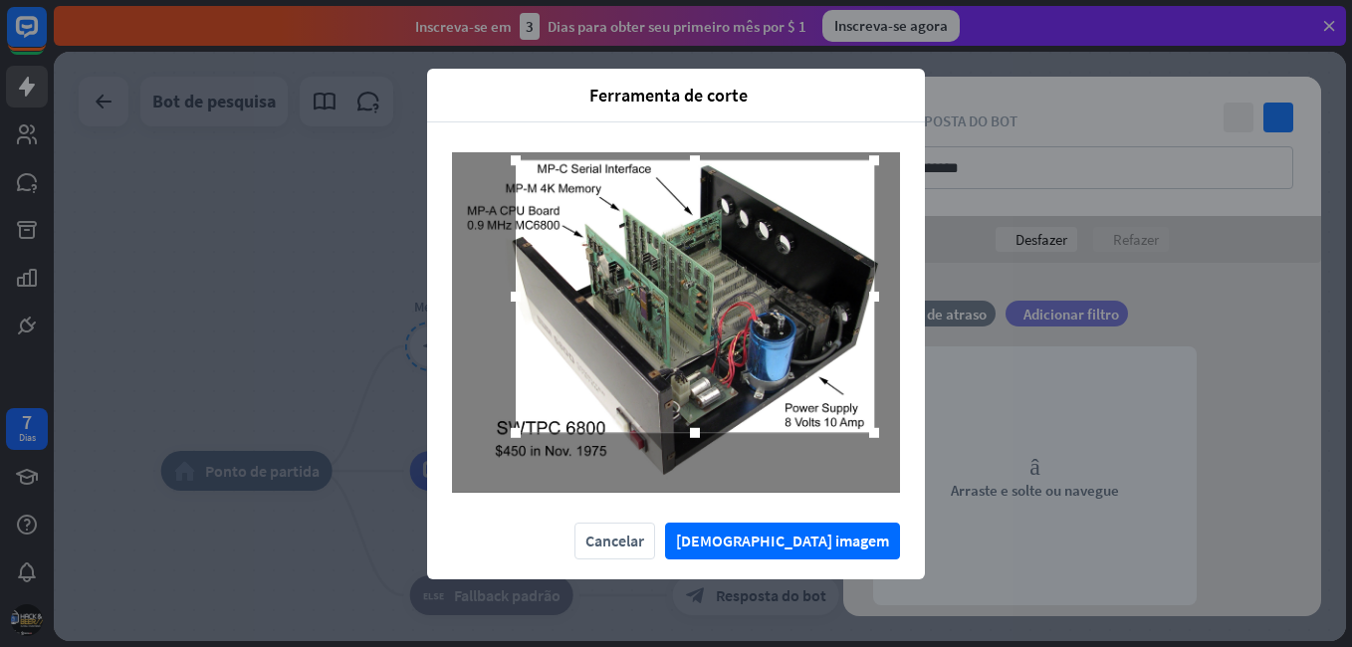
drag, startPoint x: 797, startPoint y: 390, endPoint x: 816, endPoint y: 365, distance: 32.1
click at [816, 365] on div at bounding box center [695, 296] width 359 height 273
click at [821, 543] on button "[DEMOGRAPHIC_DATA] imagem" at bounding box center [782, 541] width 235 height 37
